Goal: Use online tool/utility: Utilize a website feature to perform a specific function

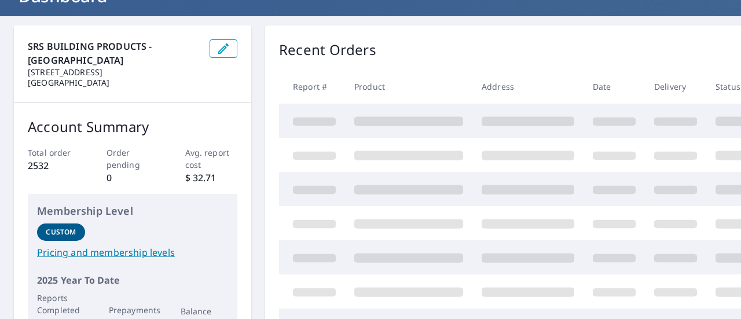
scroll to position [91, 0]
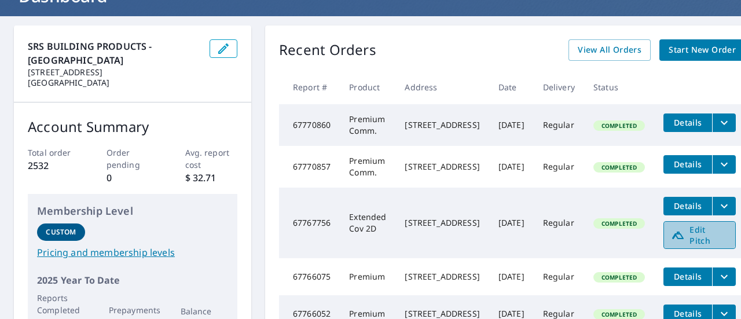
click at [684, 239] on icon at bounding box center [679, 236] width 12 height 8
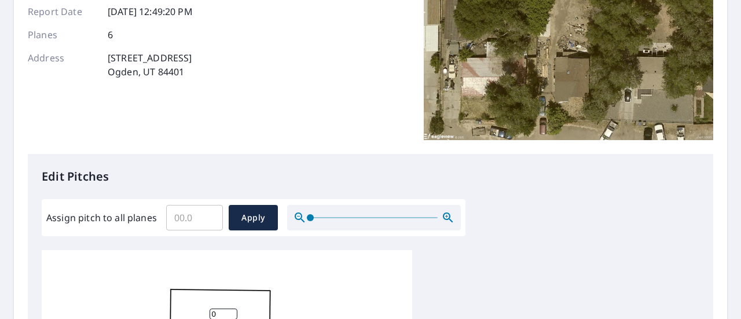
scroll to position [156, 0]
click at [189, 210] on input "Assign pitch to all planes" at bounding box center [194, 218] width 57 height 32
type input "5"
click at [233, 225] on button "Apply" at bounding box center [253, 218] width 49 height 25
type input "5"
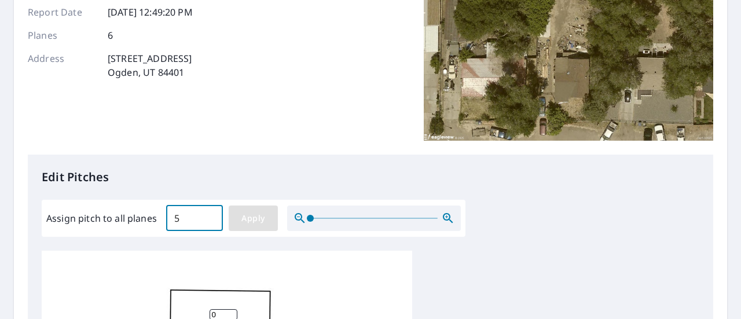
type input "5"
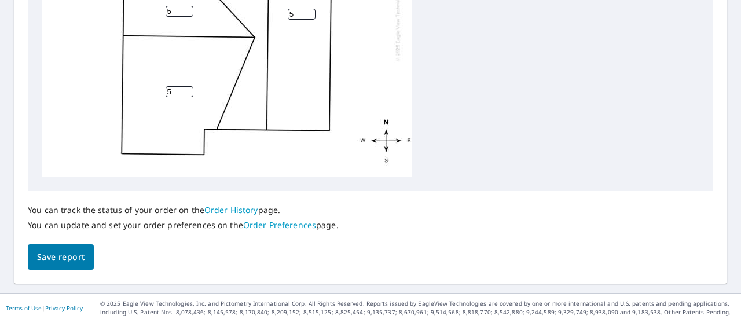
scroll to position [597, 0]
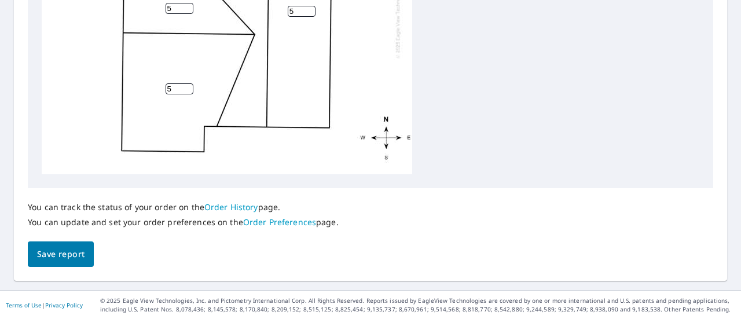
click at [75, 256] on span "Save report" at bounding box center [61, 254] width 48 height 14
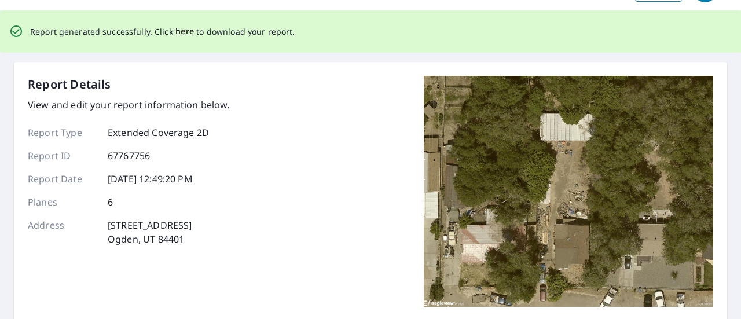
scroll to position [0, 0]
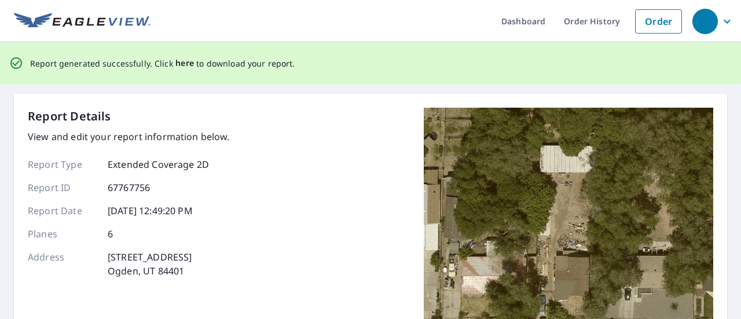
click at [180, 60] on span "here" at bounding box center [185, 63] width 19 height 14
